Goal: Check status: Check status

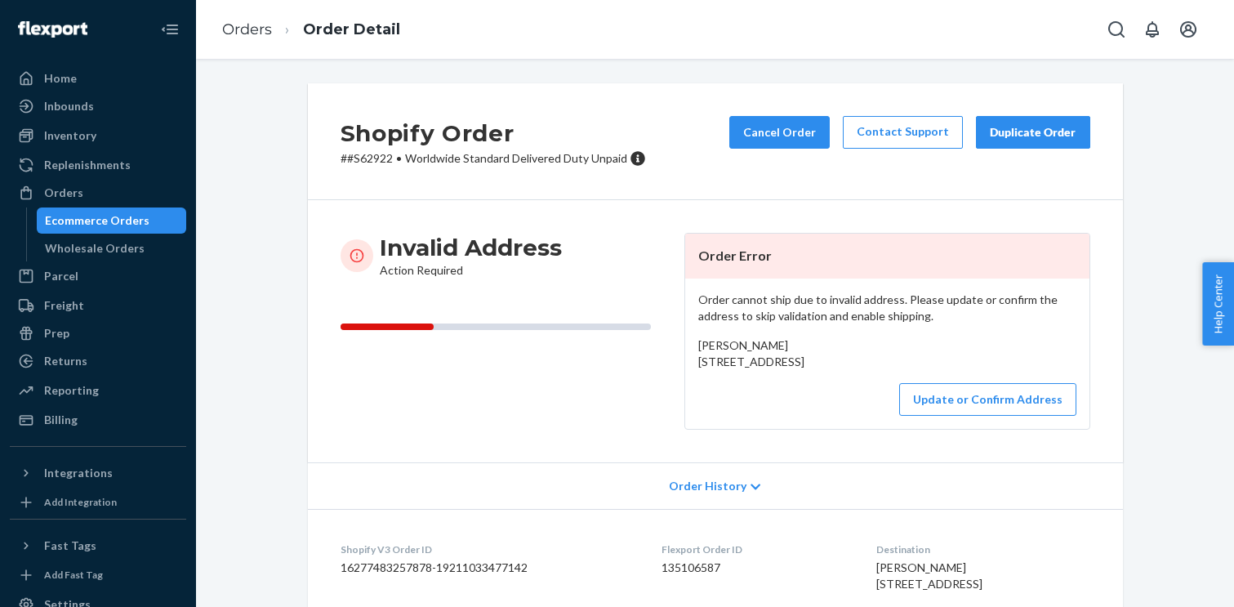
drag, startPoint x: 699, startPoint y: 366, endPoint x: 793, endPoint y: 379, distance: 95.7
click at [793, 368] on span "Louise Dixon 49 Front Street Pictou, Nova Scotia B0K 1H0 CA" at bounding box center [752, 353] width 106 height 30
copy span "49 Front Street Pictou, Nova Scotia"
click at [382, 163] on p "# #S62922 • Worldwide Standard Delivered Duty Unpaid" at bounding box center [494, 158] width 306 height 16
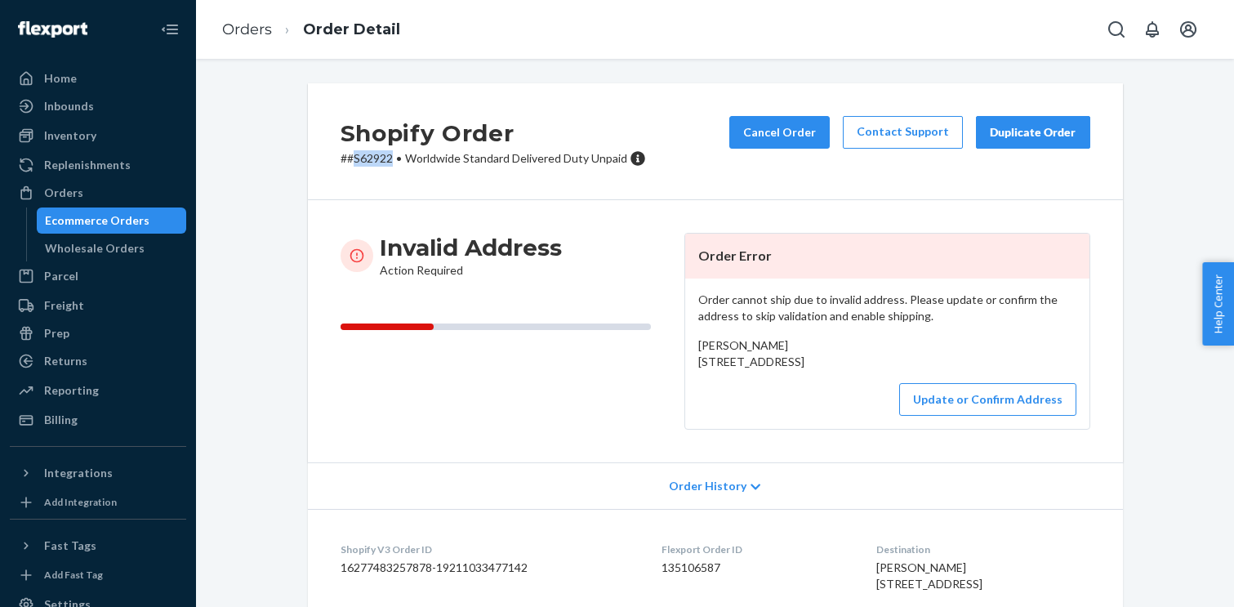
copy p "S62922"
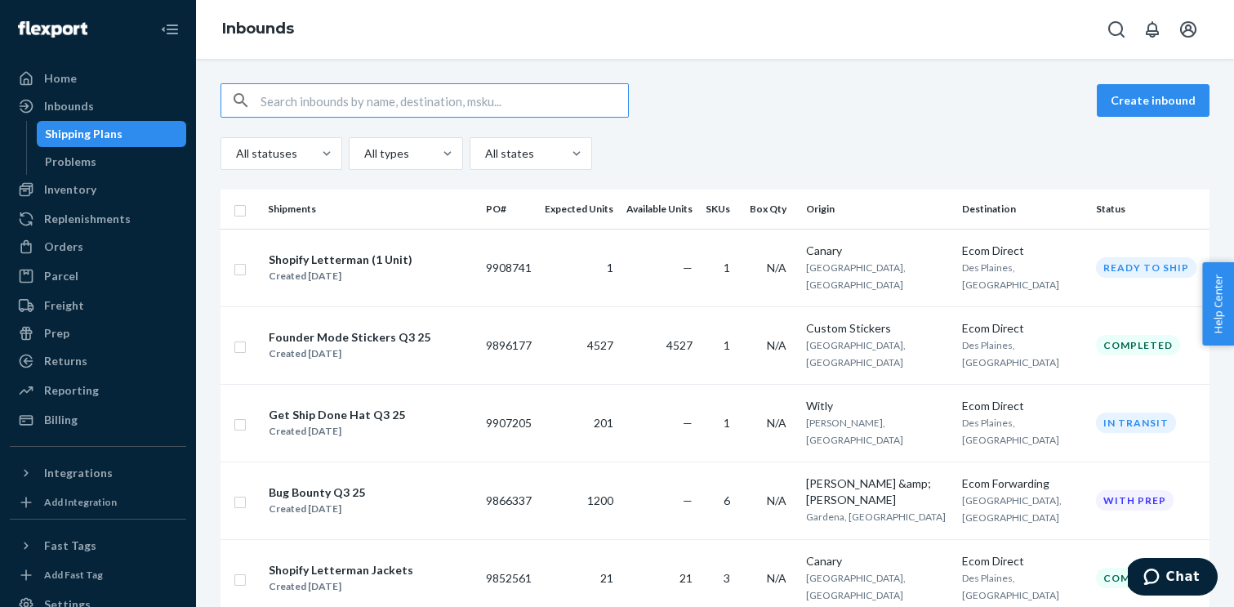
scroll to position [62, 0]
click at [64, 83] on div "Home" at bounding box center [60, 78] width 33 height 16
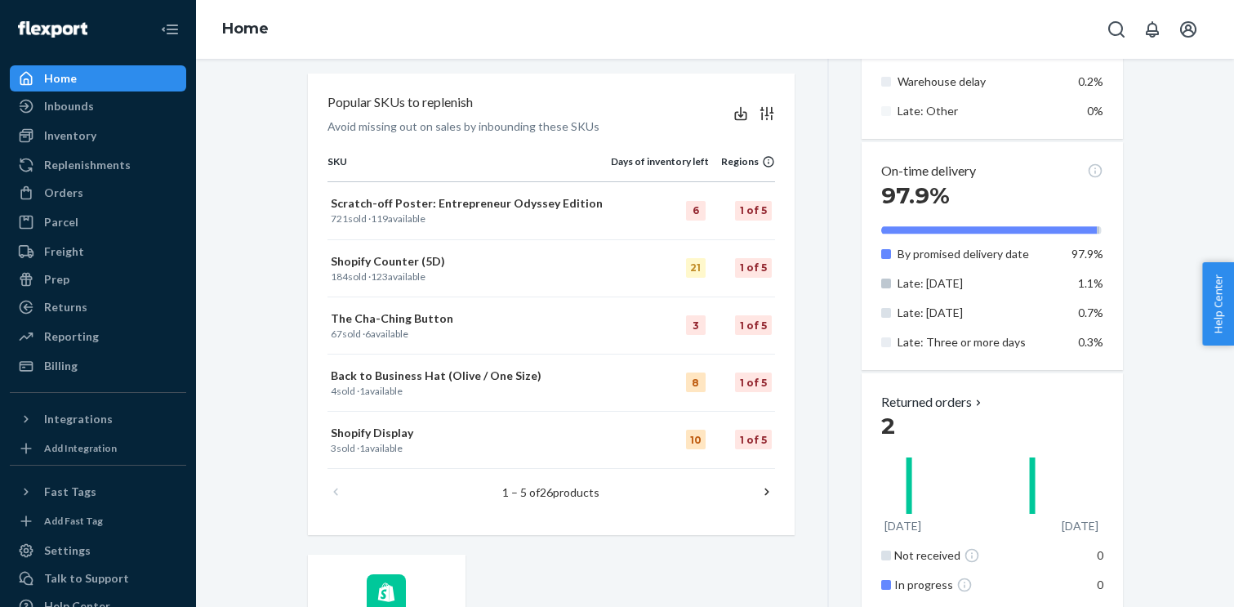
scroll to position [787, 0]
